Goal: Task Accomplishment & Management: Use online tool/utility

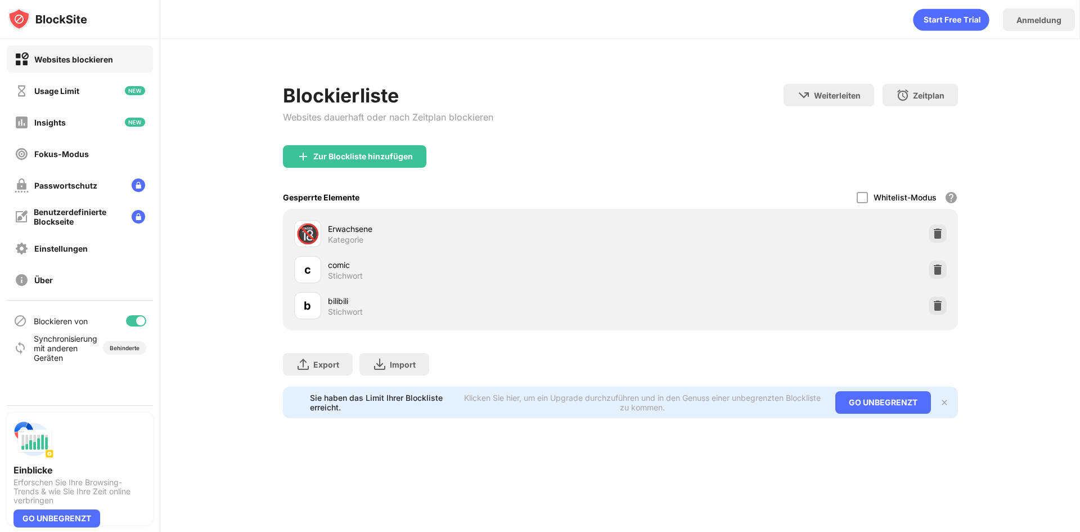
click at [644, 167] on div "Zur Blockliste hinzufügen" at bounding box center [620, 165] width 675 height 41
